Goal: Information Seeking & Learning: Learn about a topic

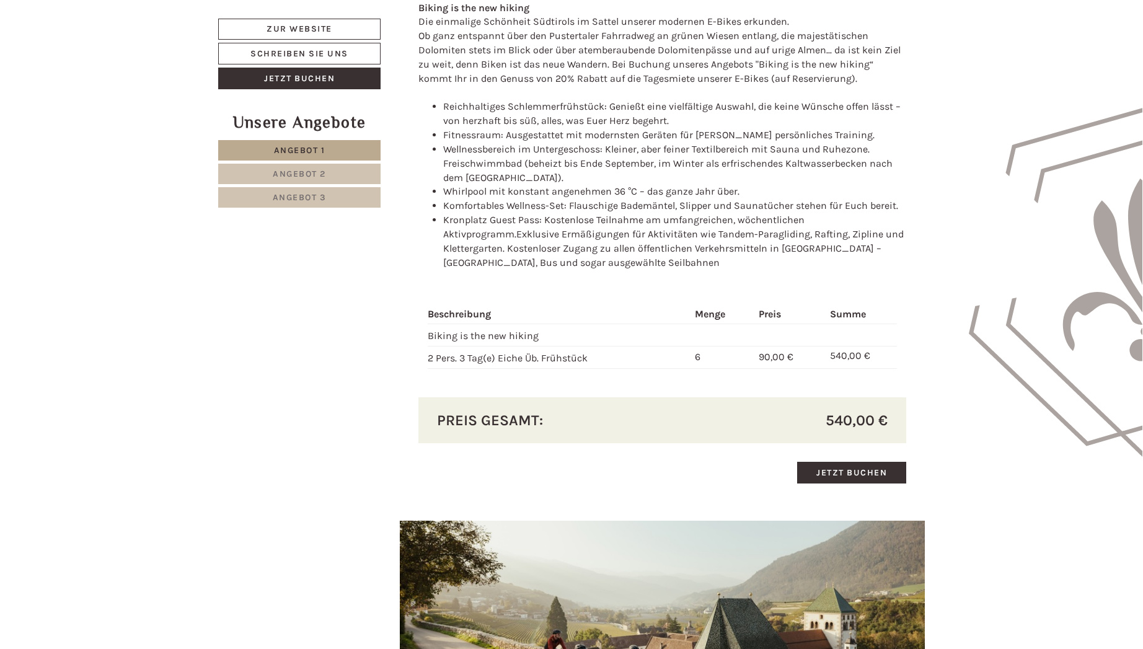
scroll to position [1450, 0]
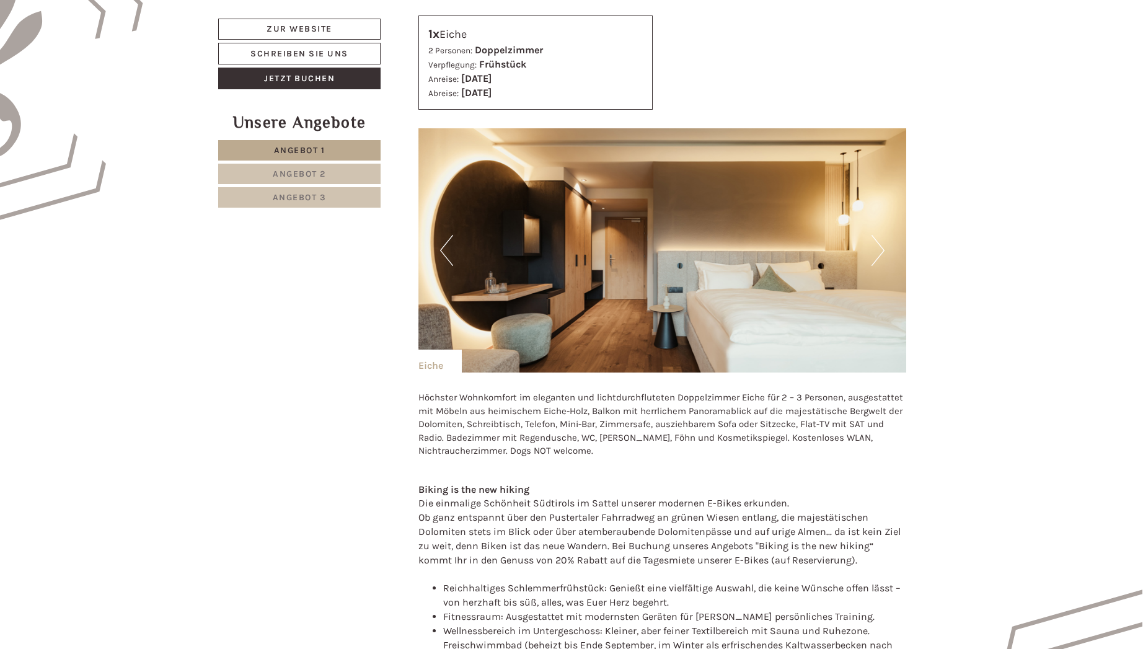
click at [333, 179] on link "Angebot 2" at bounding box center [299, 174] width 162 height 20
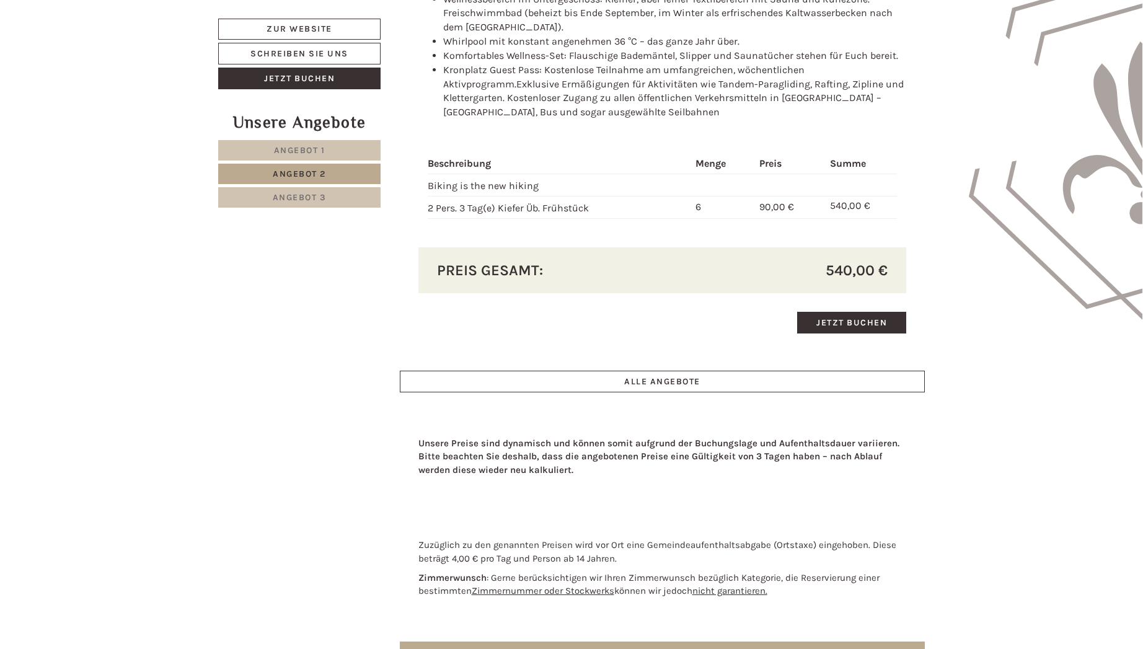
scroll to position [1432, 0]
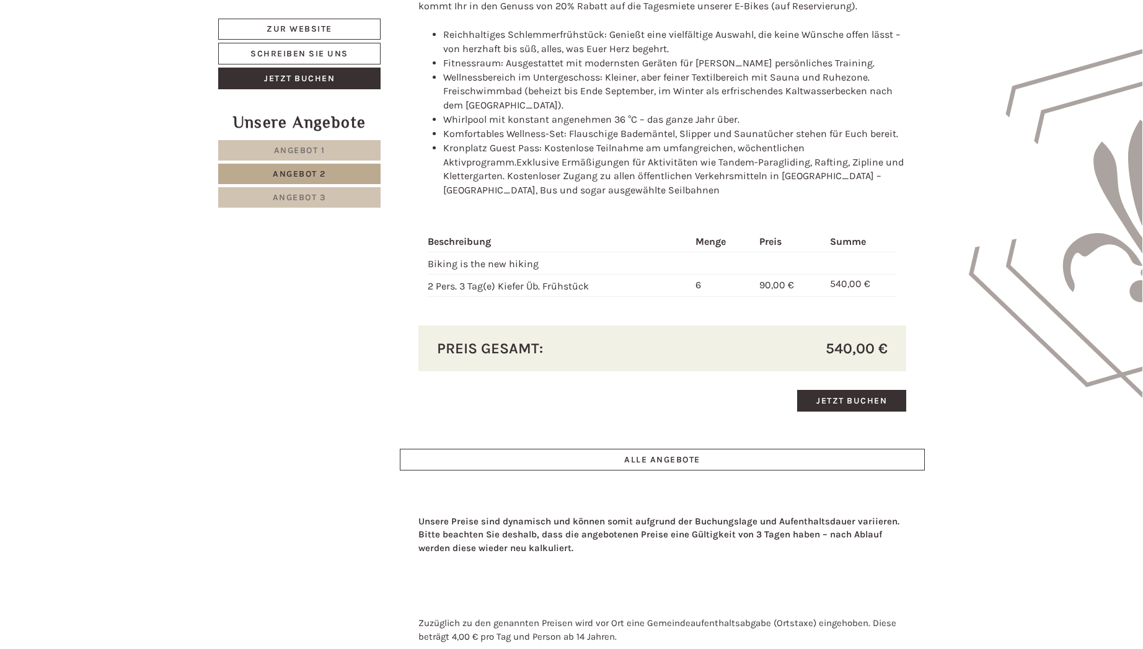
click at [302, 196] on span "Angebot 3" at bounding box center [300, 197] width 54 height 11
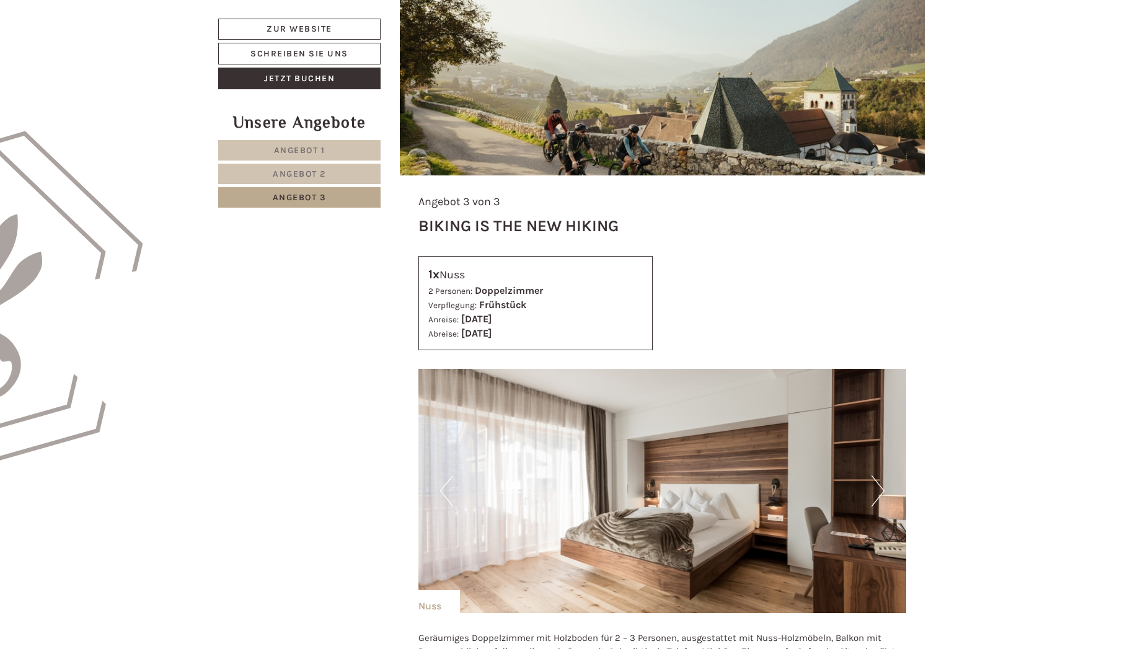
click at [302, 175] on span "Angebot 2" at bounding box center [299, 174] width 53 height 11
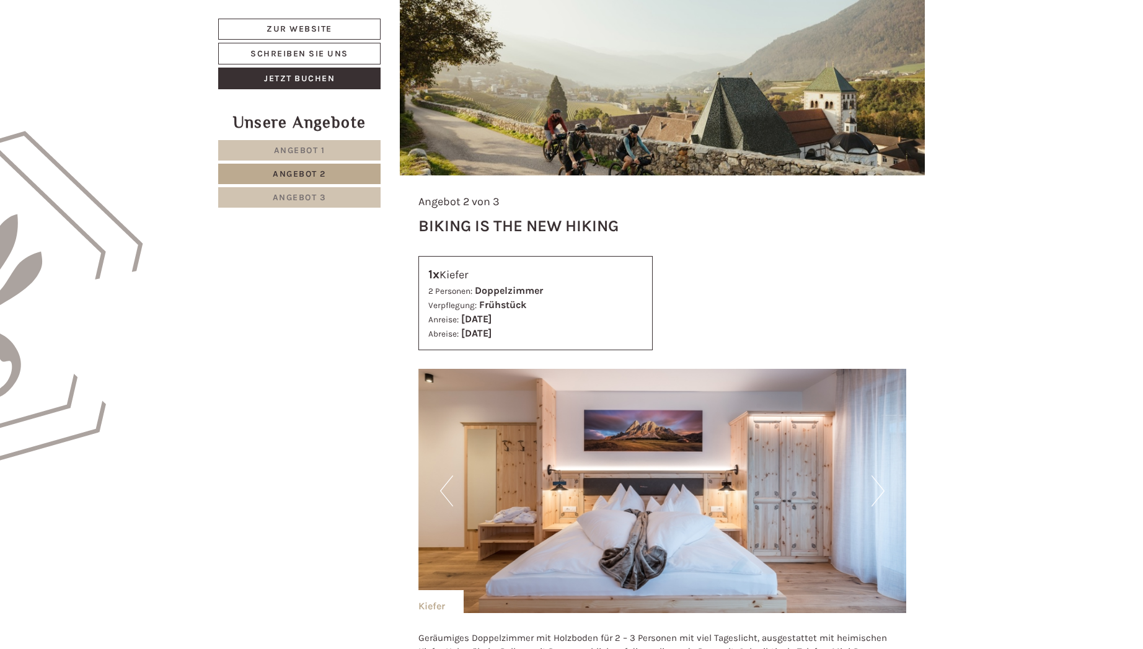
click at [317, 193] on span "Angebot 3" at bounding box center [300, 197] width 54 height 11
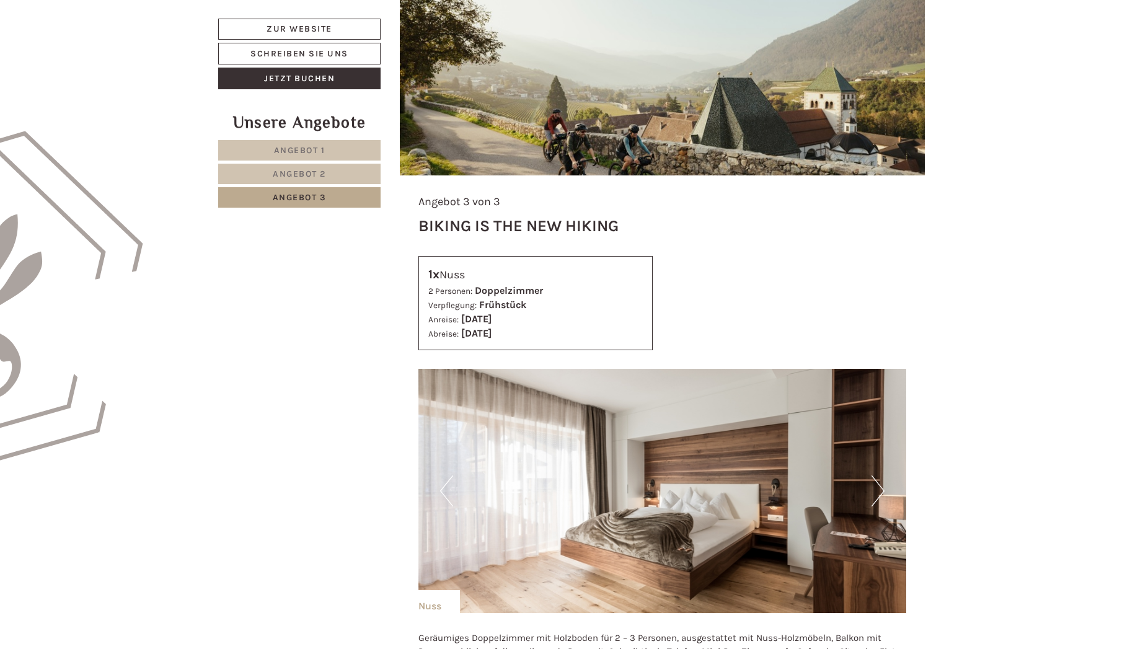
click at [307, 175] on span "Angebot 2" at bounding box center [299, 174] width 53 height 11
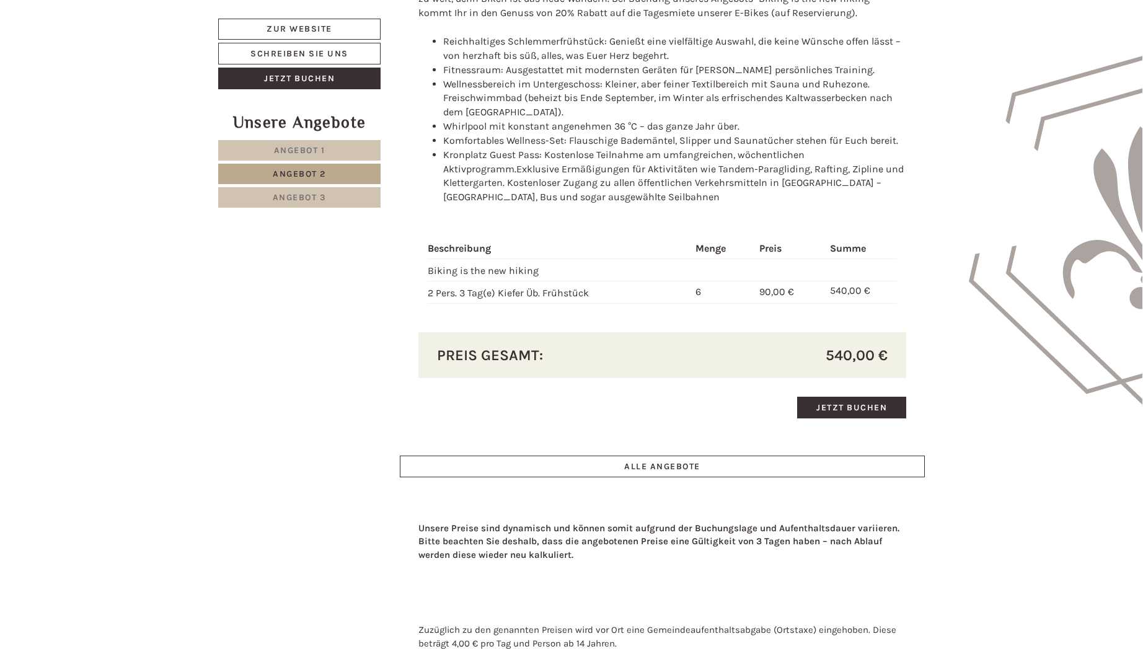
scroll to position [1432, 0]
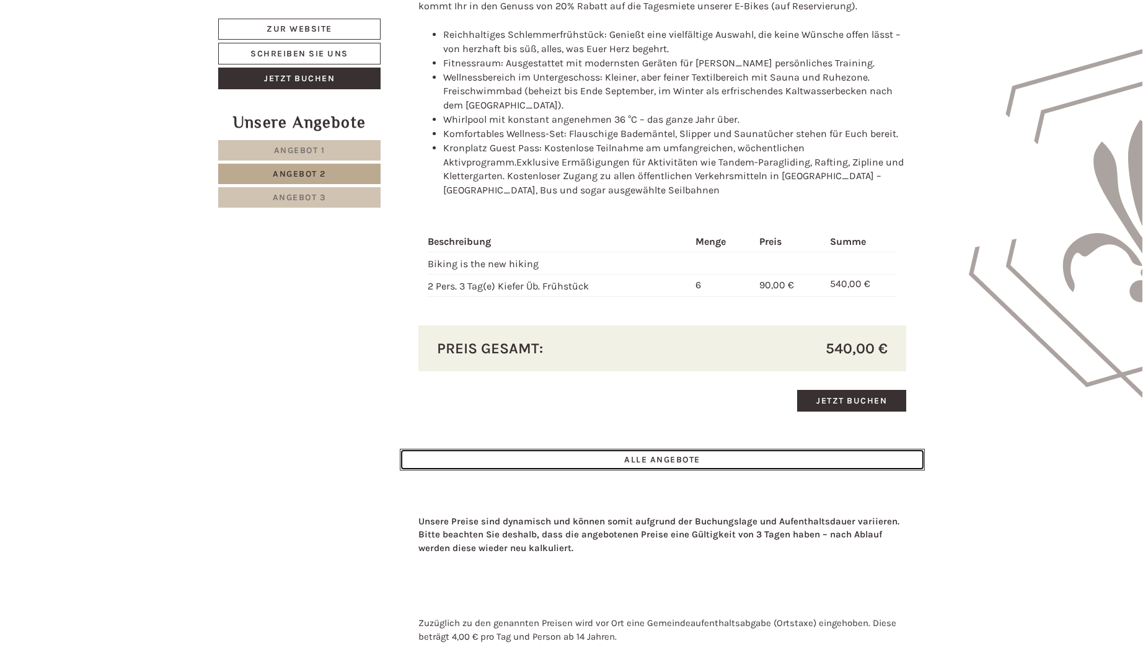
click at [665, 463] on link "ALLE ANGEBOTE" at bounding box center [662, 460] width 525 height 22
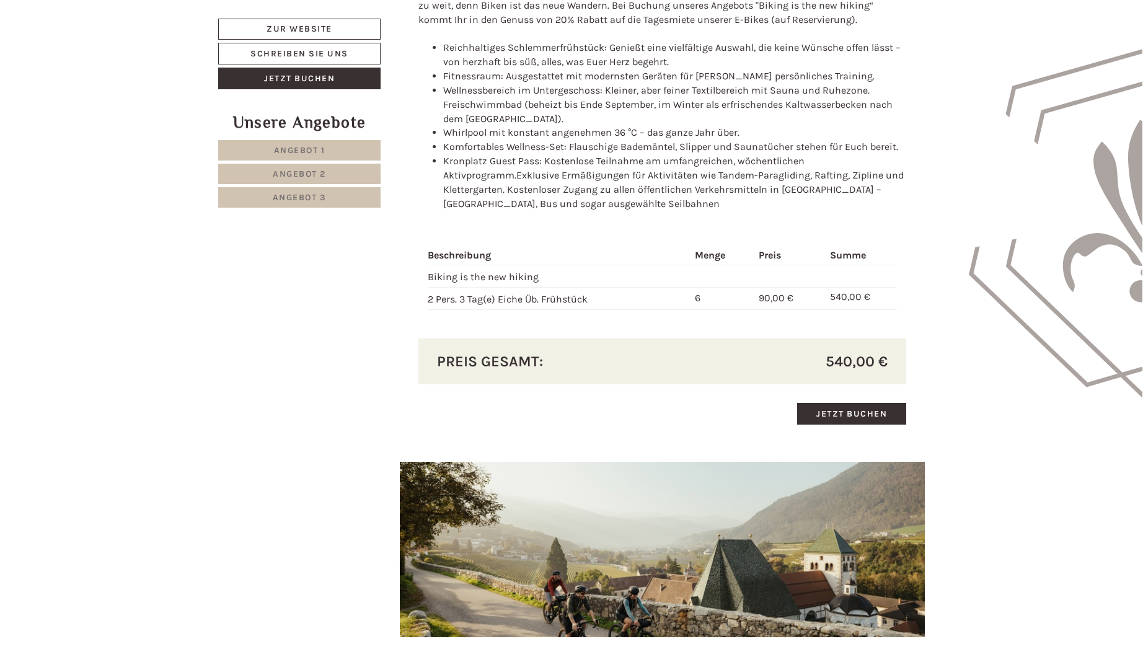
scroll to position [652, 0]
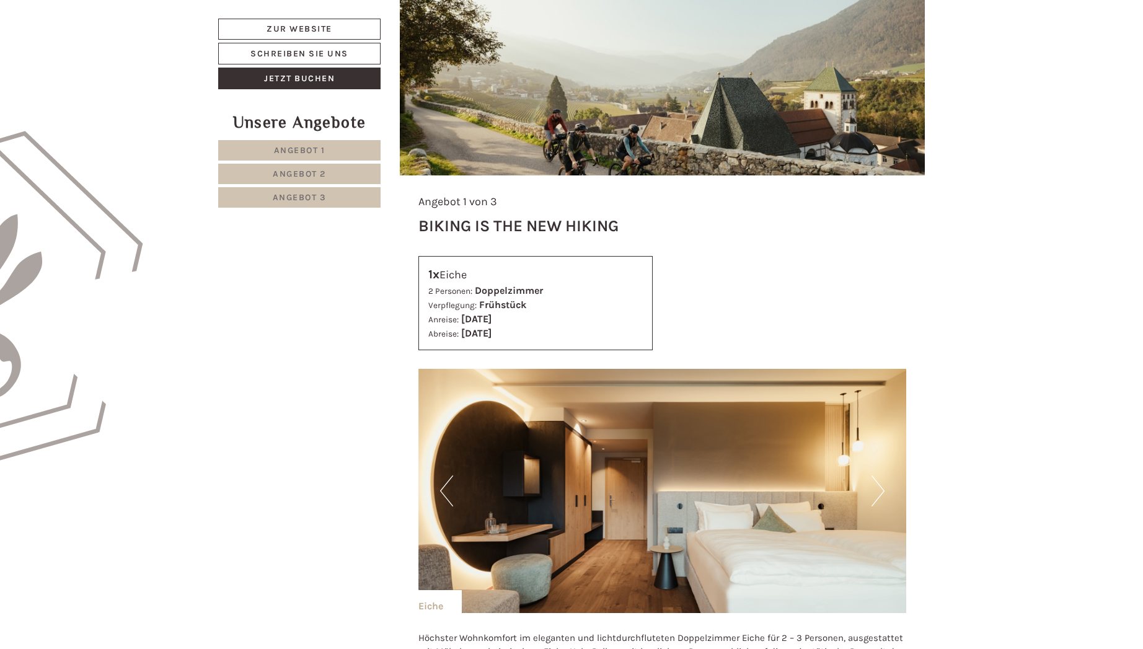
click at [298, 153] on span "Angebot 1" at bounding box center [299, 150] width 51 height 11
click at [299, 167] on link "Angebot 2" at bounding box center [299, 174] width 162 height 20
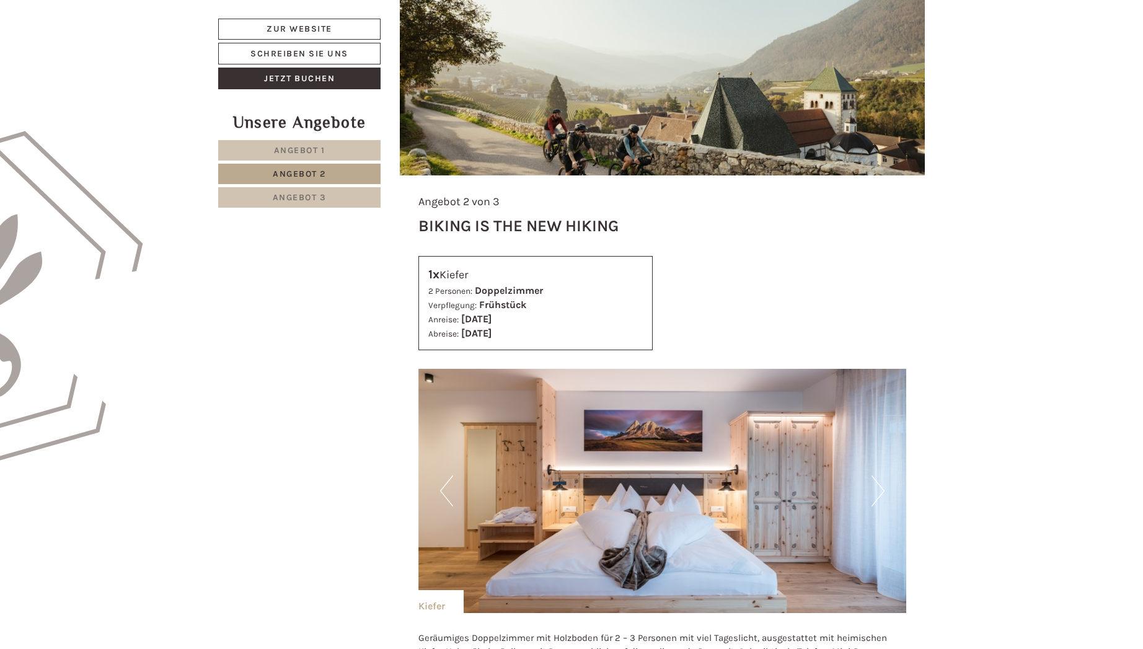
click at [296, 170] on span "Angebot 2" at bounding box center [299, 174] width 53 height 11
click at [294, 176] on span "Angebot 2" at bounding box center [299, 174] width 53 height 11
click at [291, 55] on link "Schreiben Sie uns" at bounding box center [299, 54] width 162 height 22
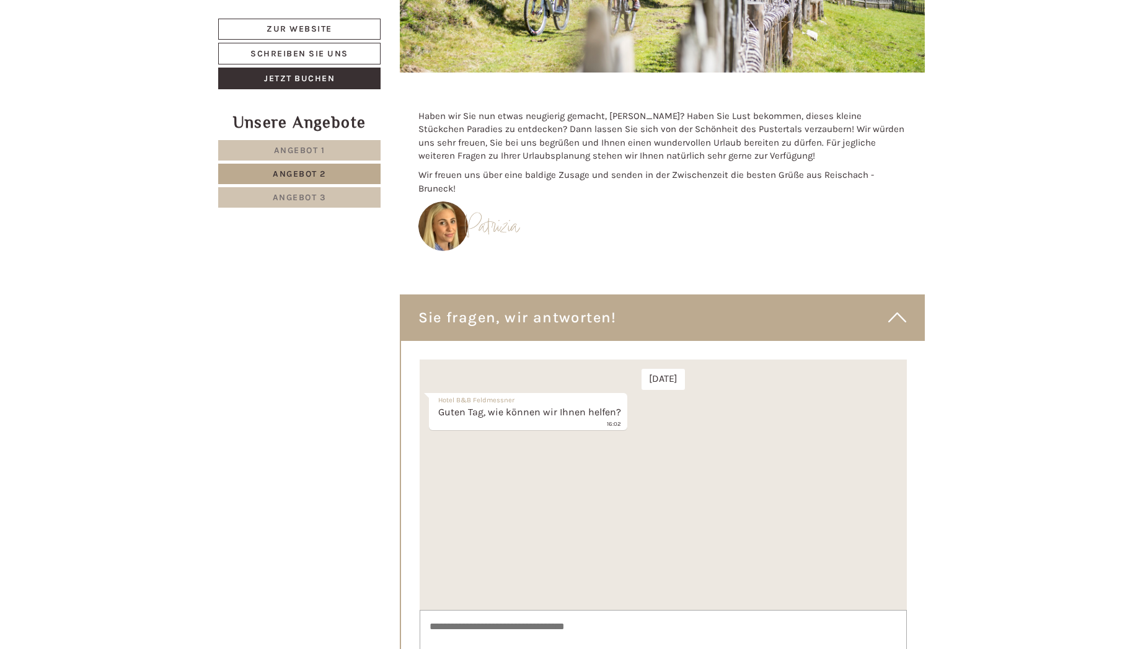
scroll to position [5354, 0]
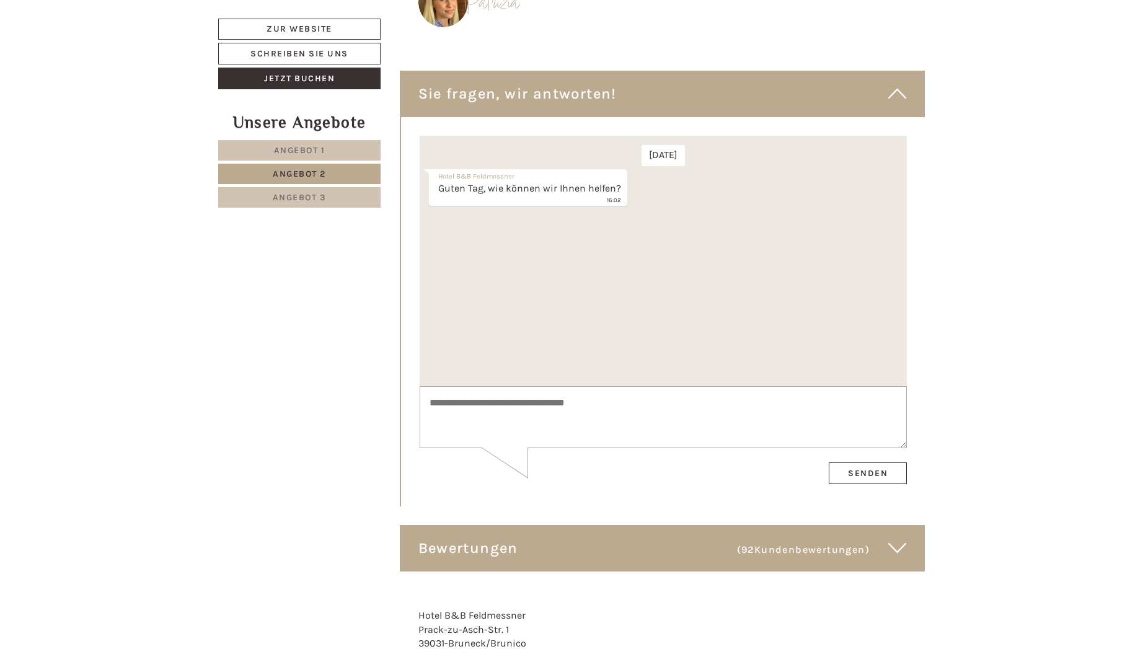
click at [291, 166] on link "Angebot 2" at bounding box center [299, 174] width 162 height 20
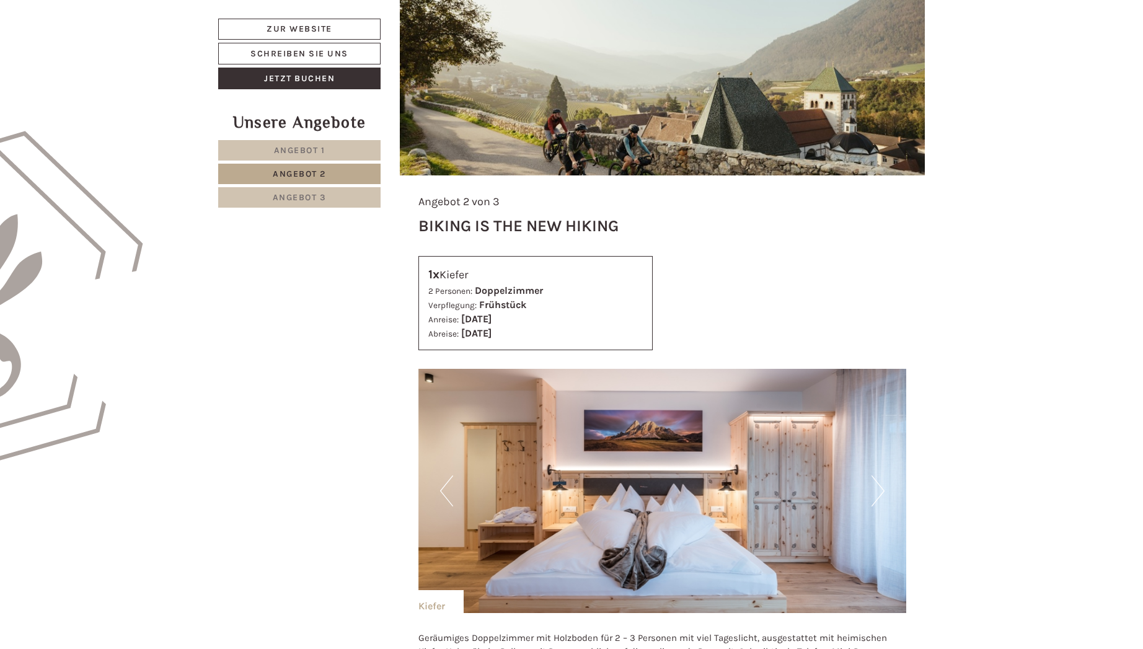
click at [290, 172] on span "Angebot 2" at bounding box center [299, 174] width 53 height 11
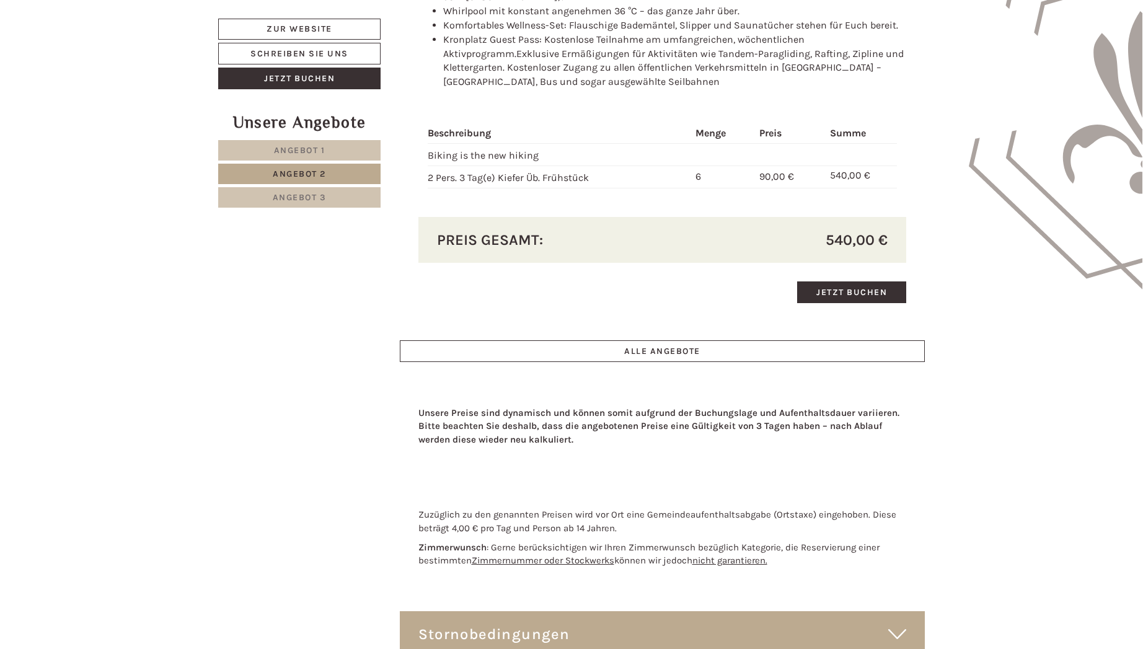
scroll to position [1544, 0]
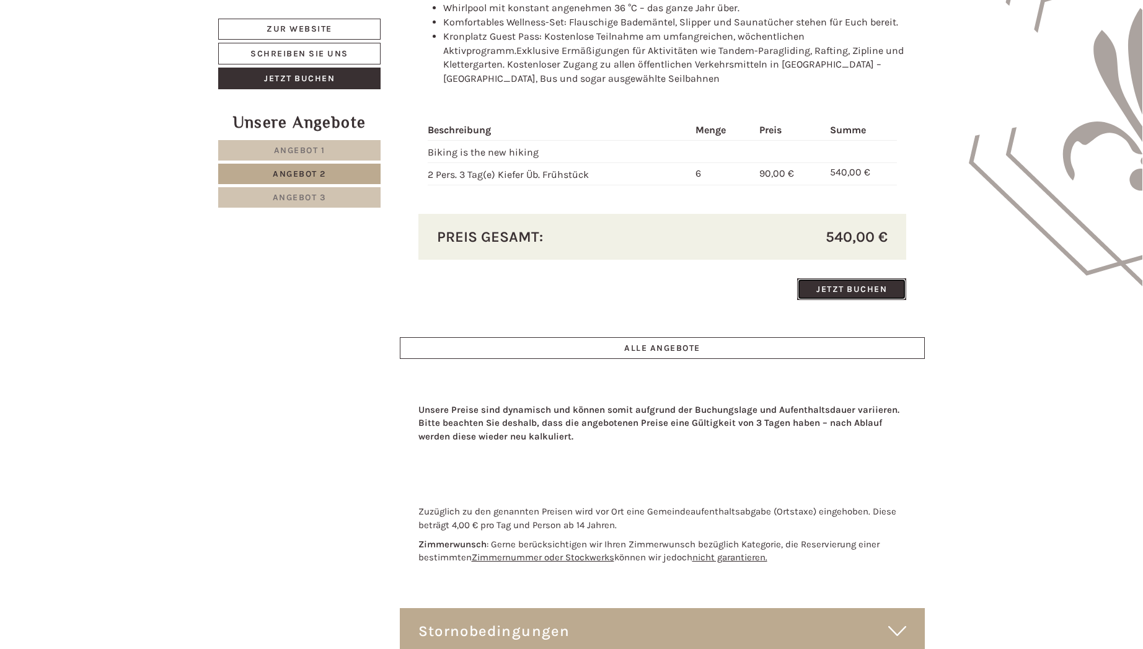
click at [675, 299] on div "Dieses Angebot wurde bereits von Ihnen gebucht Jetzt buchen" at bounding box center [662, 289] width 488 height 22
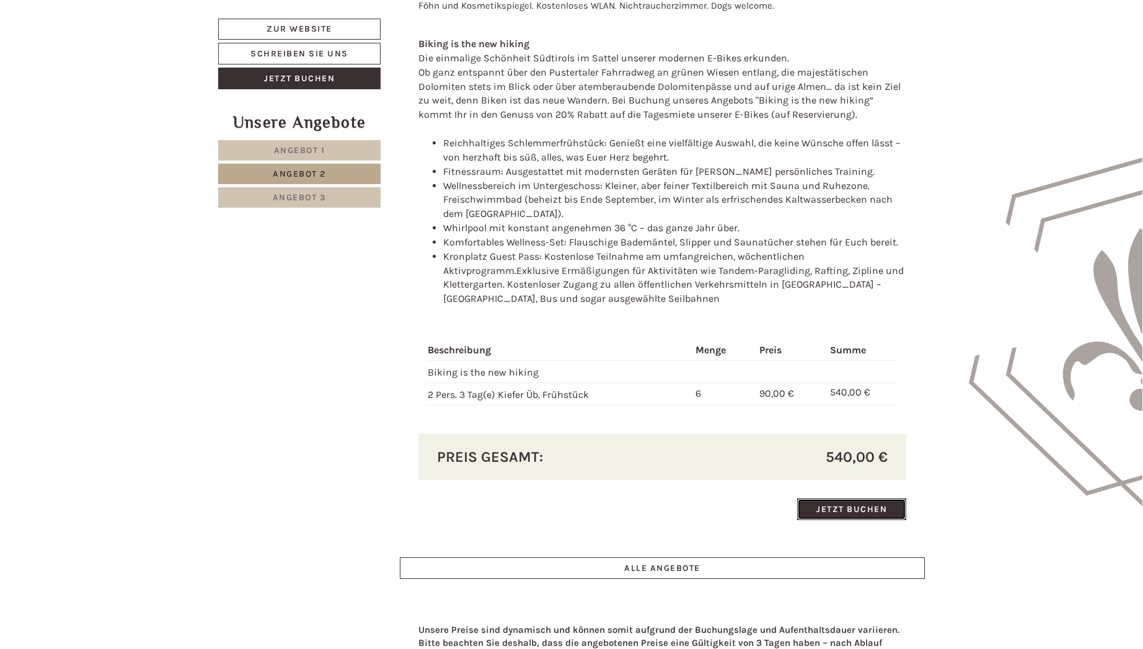
scroll to position [1321, 0]
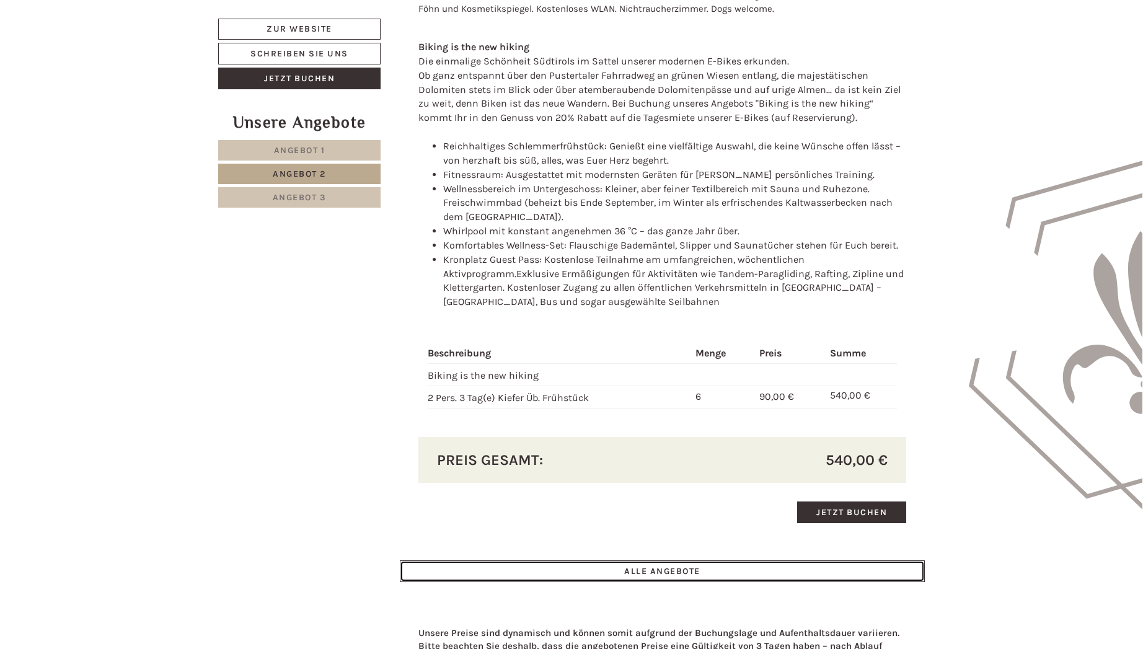
click at [834, 562] on link "ALLE ANGEBOTE" at bounding box center [662, 571] width 525 height 22
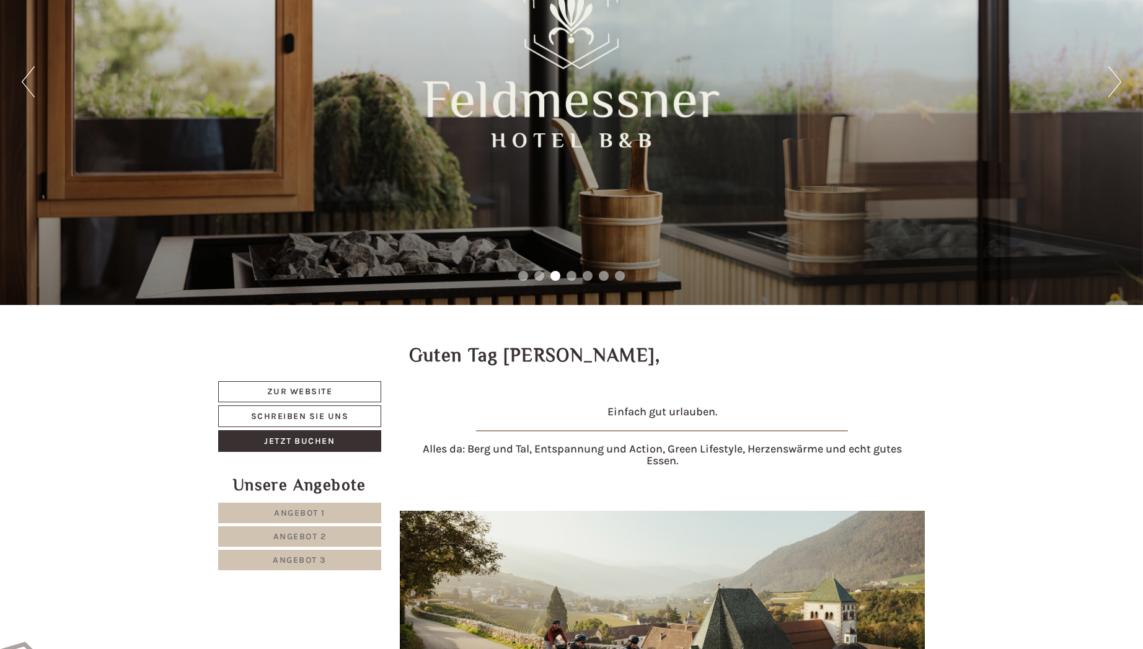
scroll to position [0, 0]
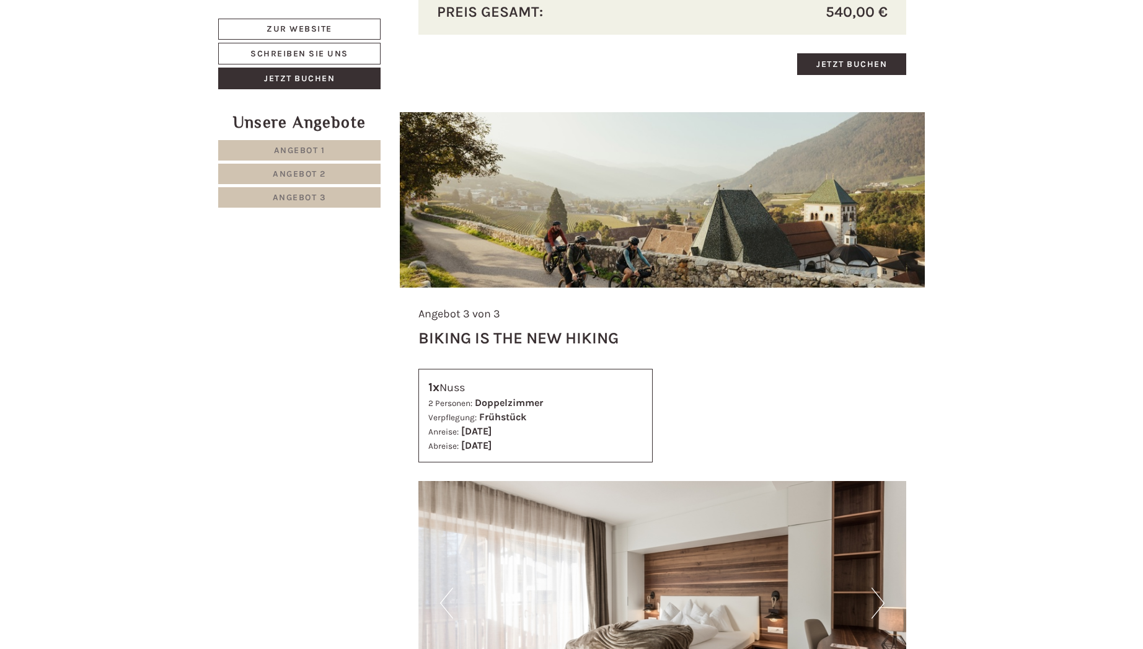
click at [327, 169] on link "Angebot 2" at bounding box center [299, 174] width 162 height 20
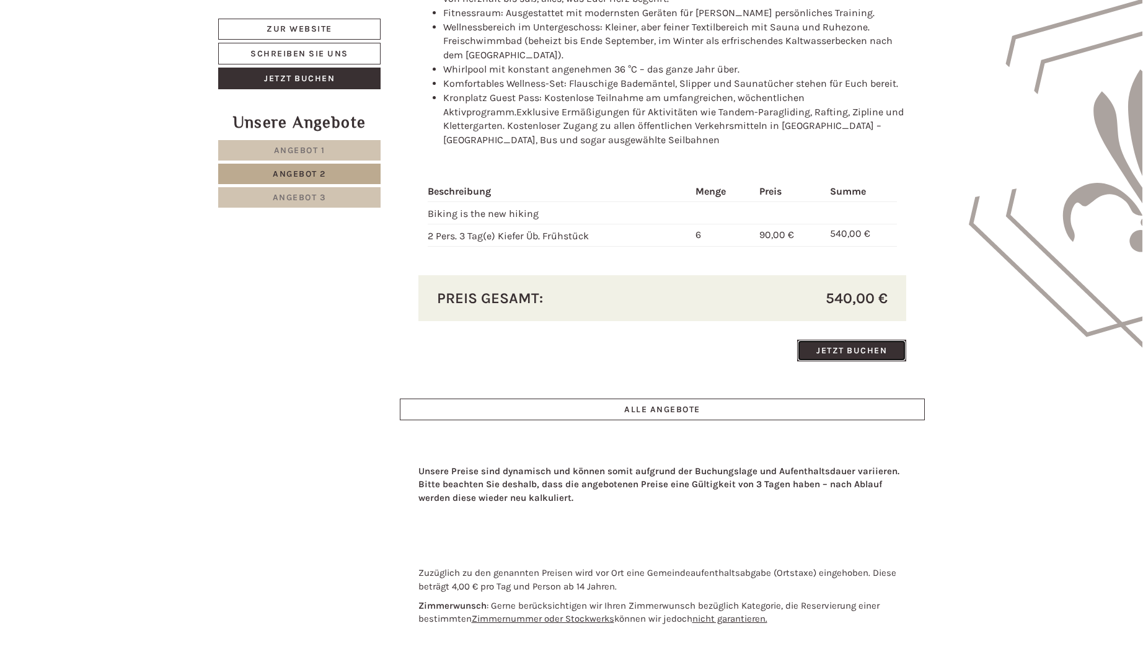
scroll to position [1432, 0]
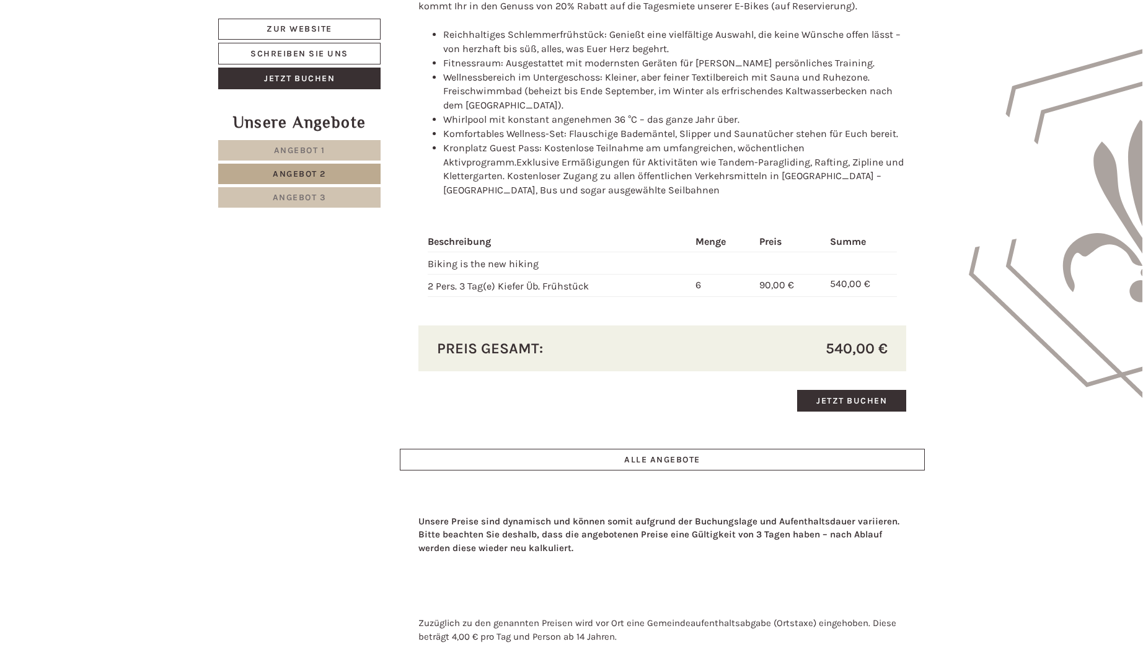
click at [731, 138] on li "Komfortables Wellness-Set: Flauschige Bademäntel, Slipper und Saunatücher stehe…" at bounding box center [674, 134] width 463 height 14
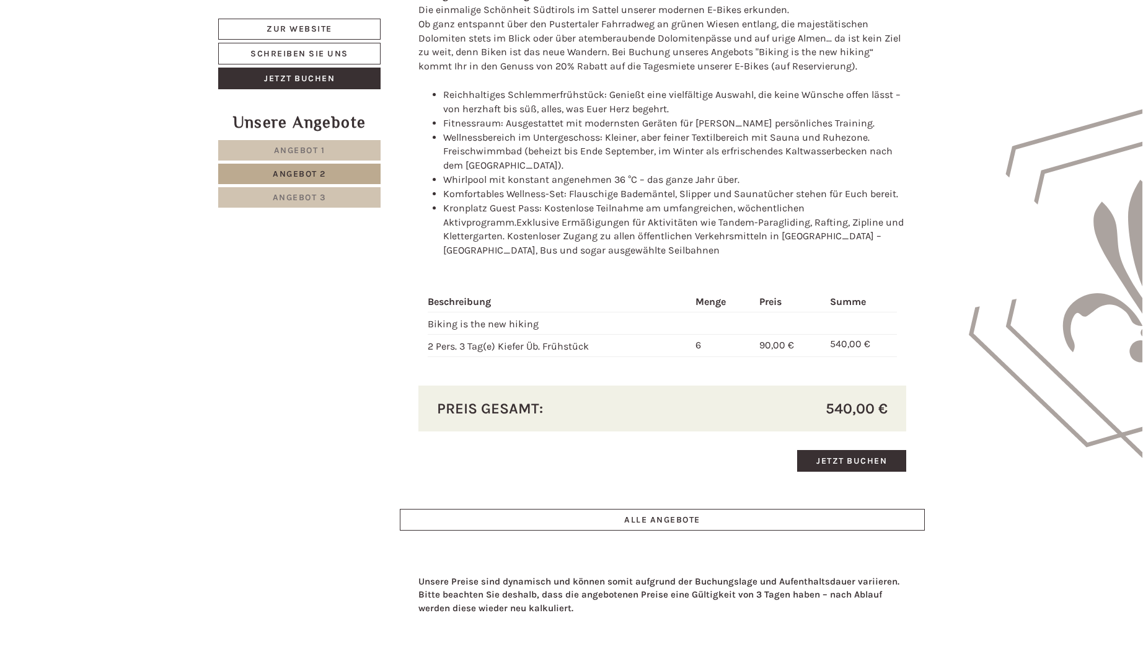
scroll to position [1544, 0]
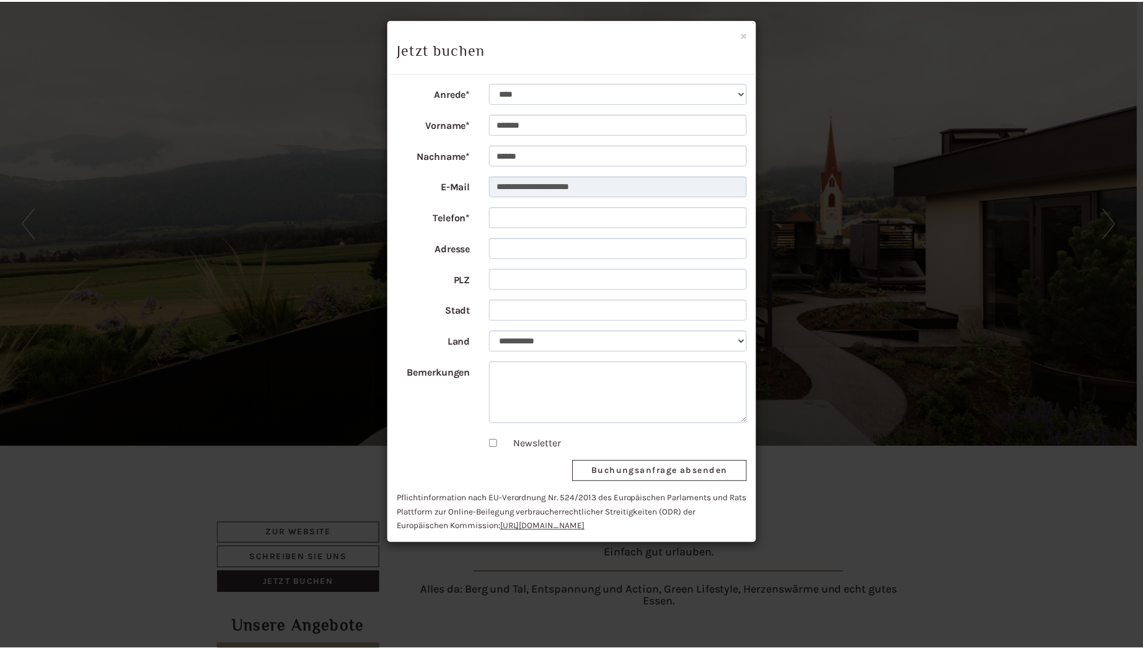
scroll to position [3978, 0]
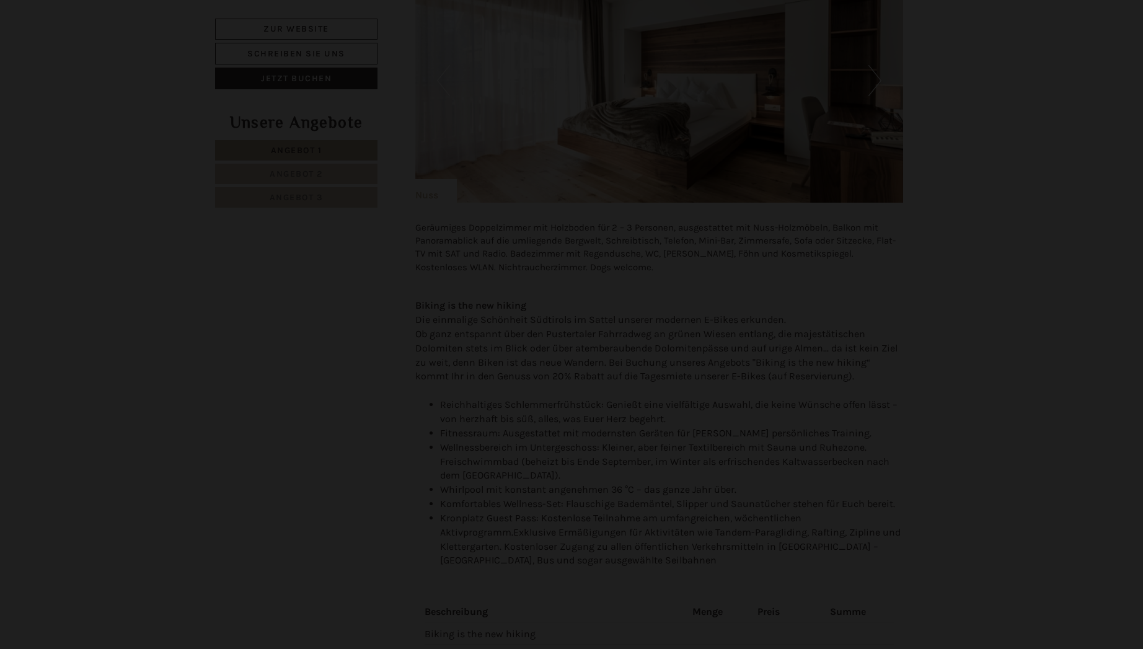
click at [599, 176] on div at bounding box center [571, 324] width 1143 height 649
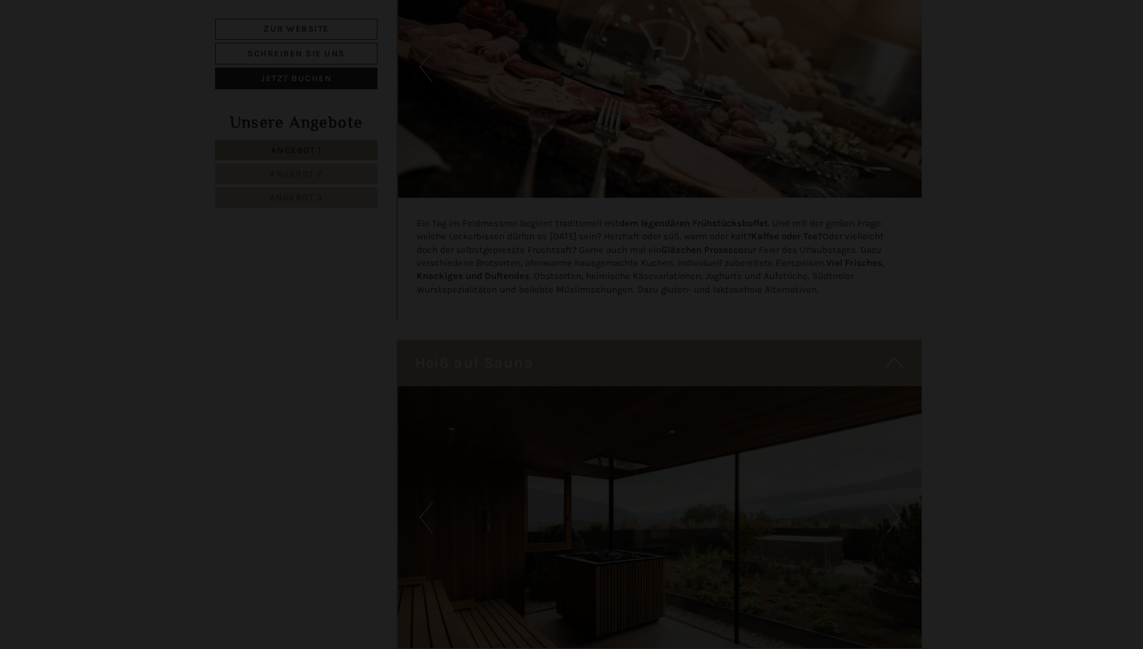
scroll to position [6022, 0]
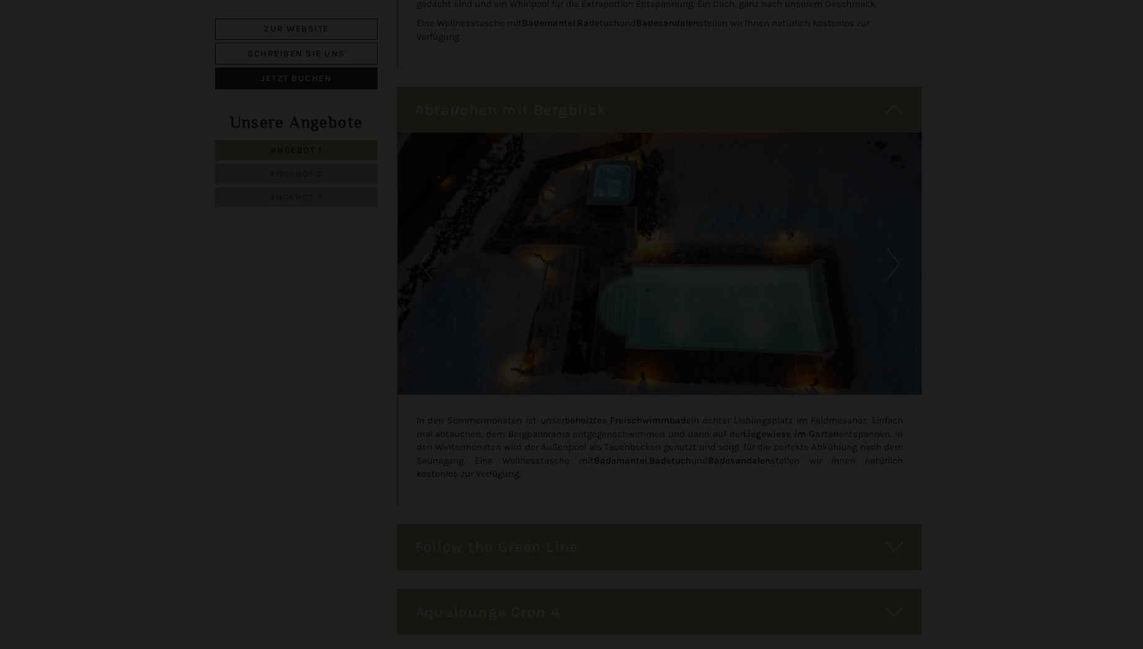
drag, startPoint x: 1143, startPoint y: 507, endPoint x: 1146, endPoint y: 635, distance: 127.7
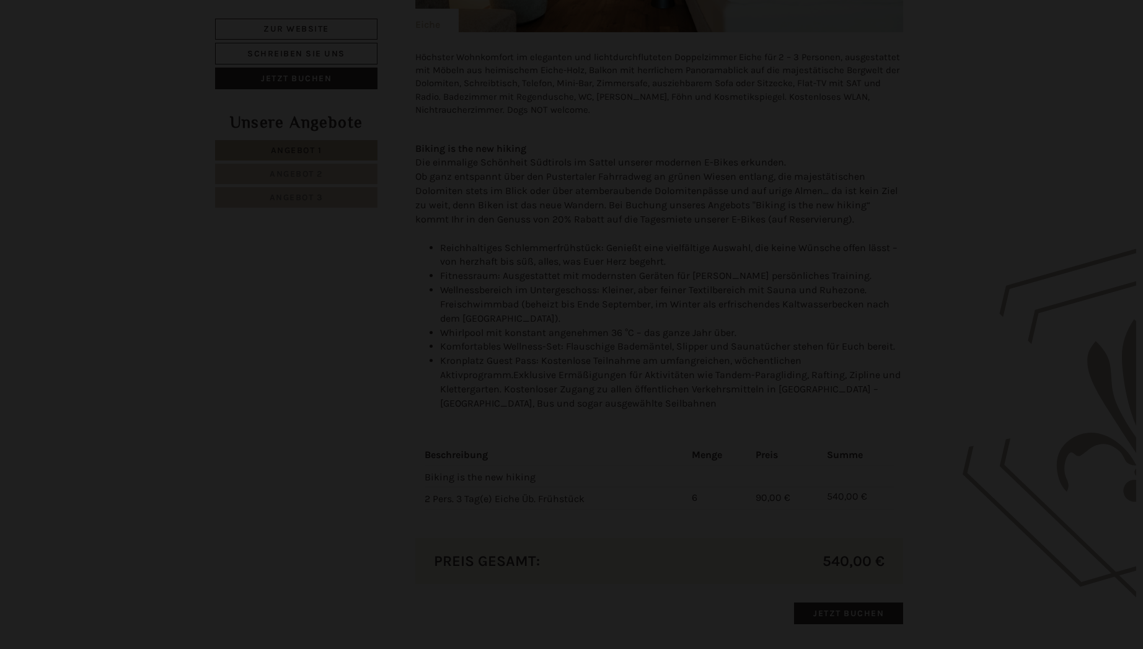
scroll to position [0, 0]
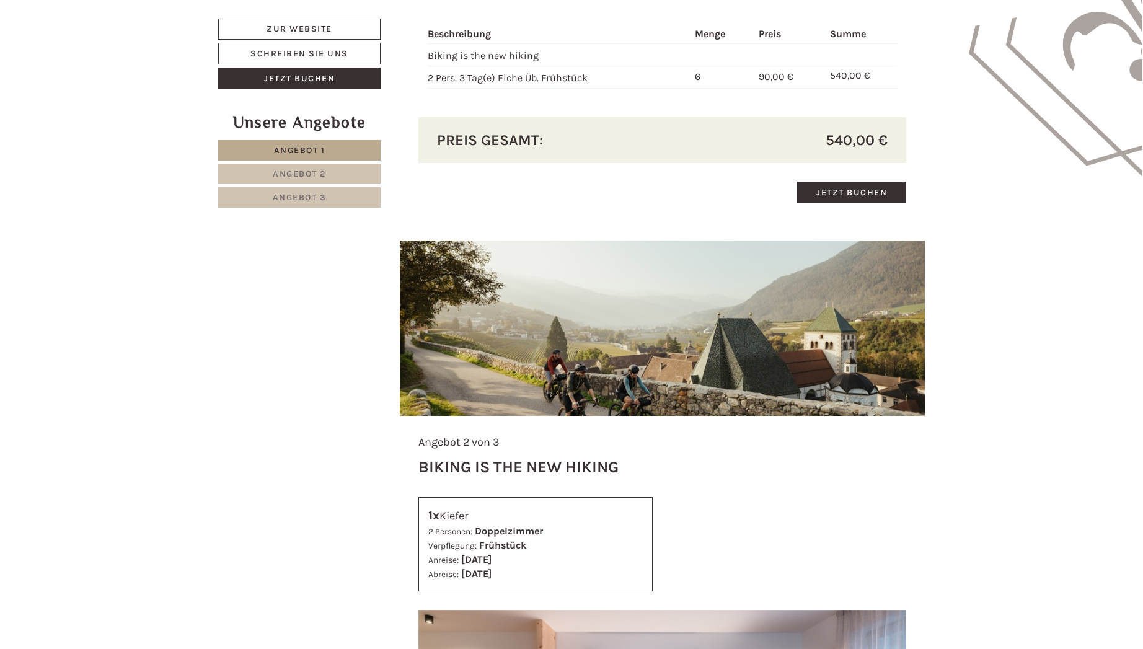
scroll to position [1656, 0]
